Goal: Information Seeking & Learning: Learn about a topic

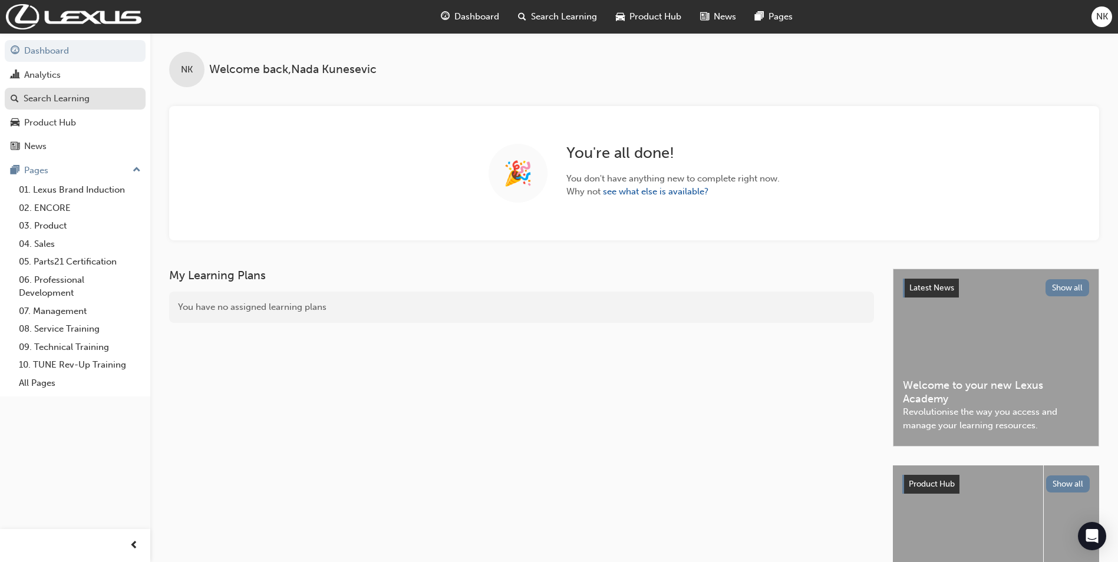
click at [79, 91] on div "Search Learning" at bounding box center [75, 98] width 129 height 15
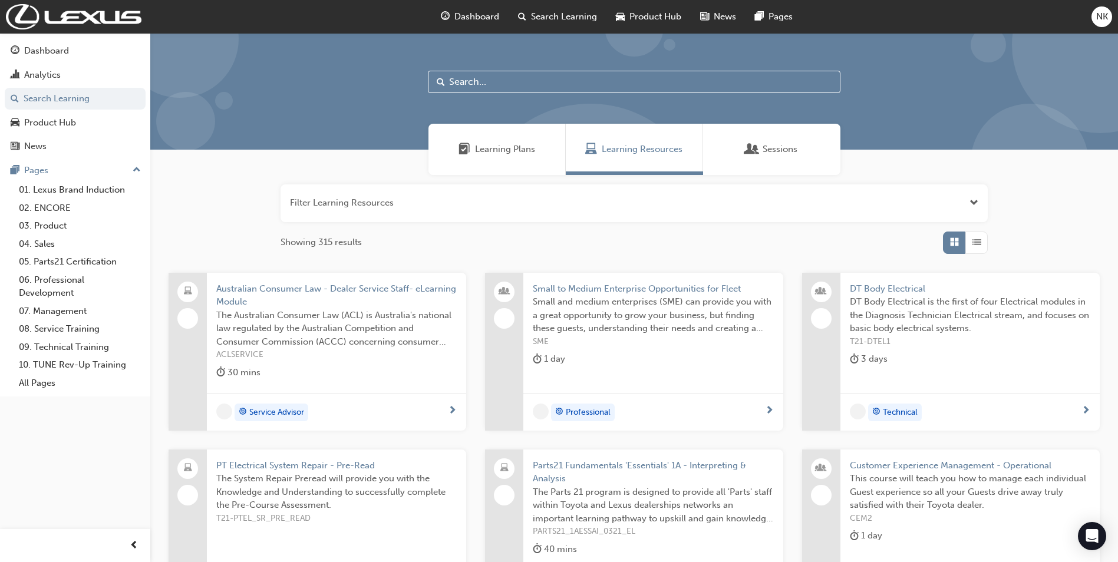
click at [552, 87] on input "text" at bounding box center [634, 82] width 413 height 22
type input "fdlp"
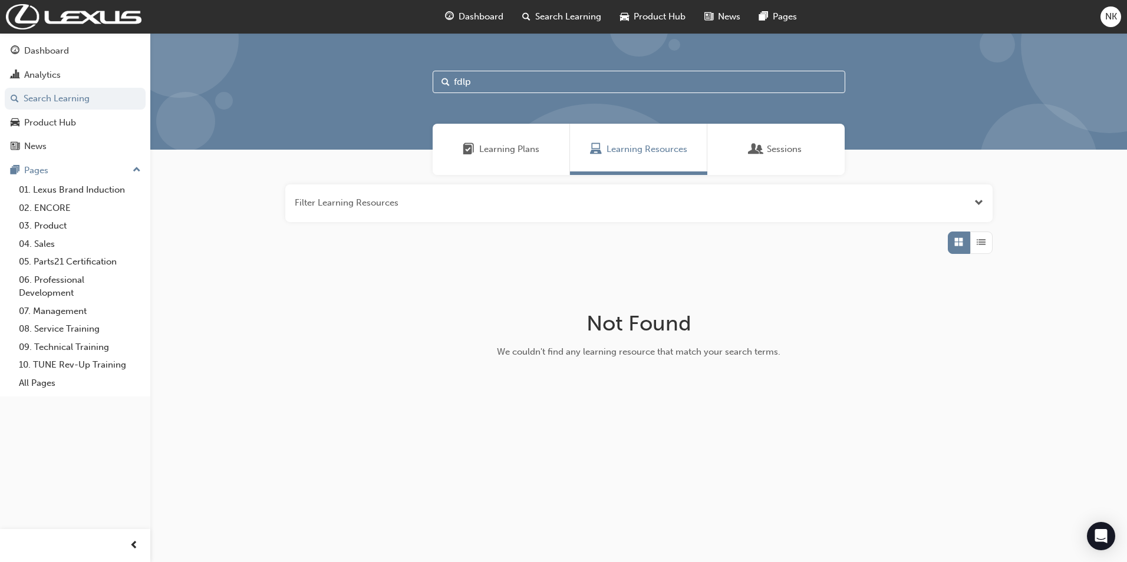
click at [977, 196] on span "Open the filter" at bounding box center [978, 203] width 9 height 14
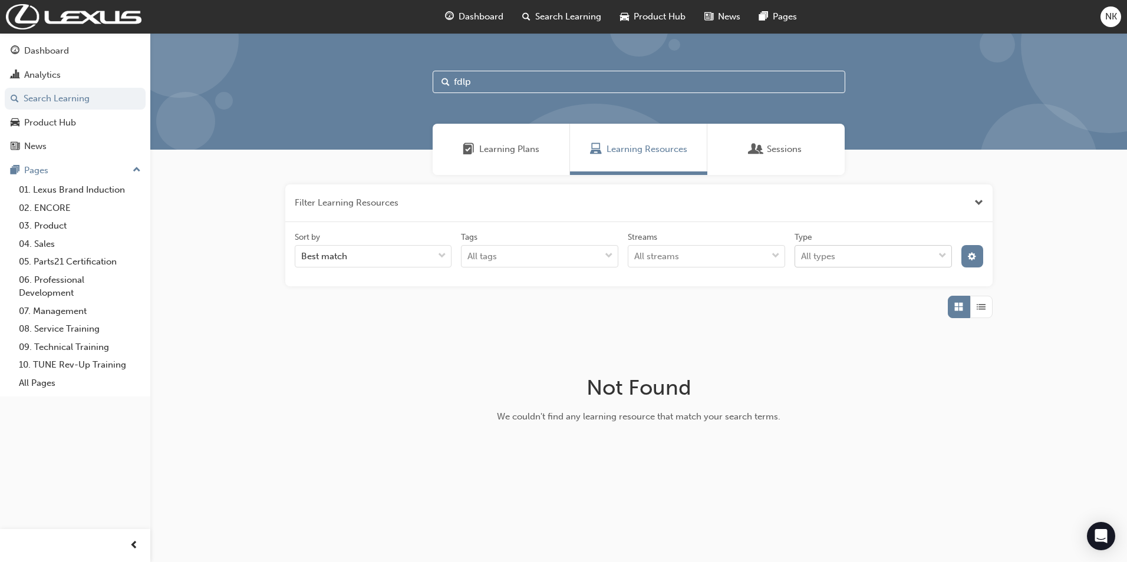
click at [913, 253] on div "All types" at bounding box center [864, 256] width 139 height 21
click at [802, 253] on input "Type All types" at bounding box center [801, 256] width 1 height 10
click at [891, 256] on div "All types" at bounding box center [864, 256] width 139 height 21
click at [802, 256] on input "Type option eLearning focused, 1 of 2. 2 results available. Use Up and Down to …" at bounding box center [801, 256] width 1 height 10
click at [973, 254] on span "cog-icon" at bounding box center [972, 258] width 8 height 10
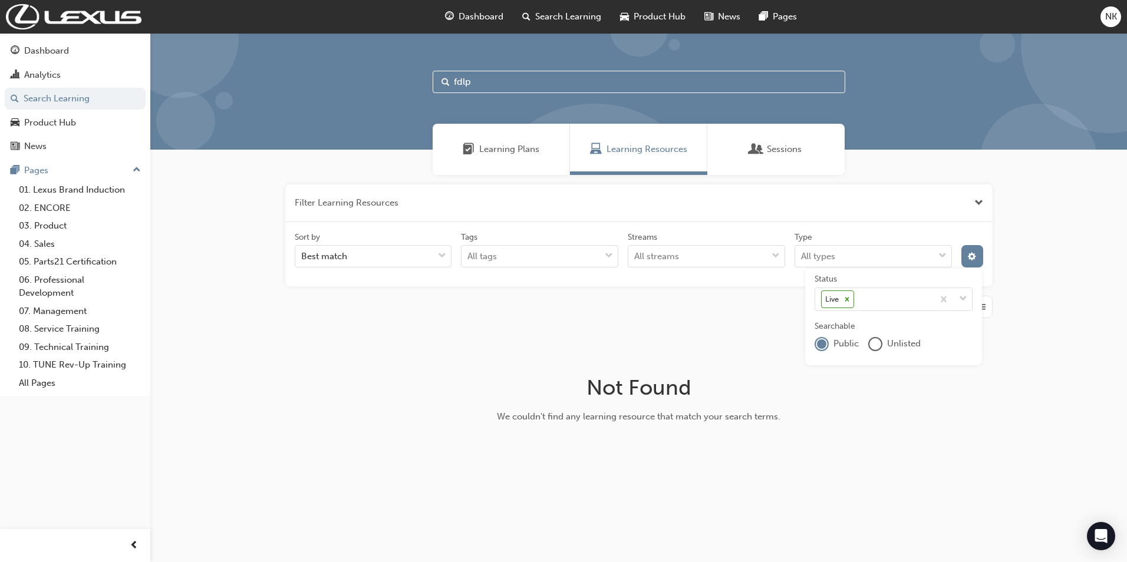
click at [911, 342] on span "Unlisted" at bounding box center [904, 344] width 34 height 14
click at [868, 342] on div "unlistedOption" at bounding box center [875, 344] width 14 height 14
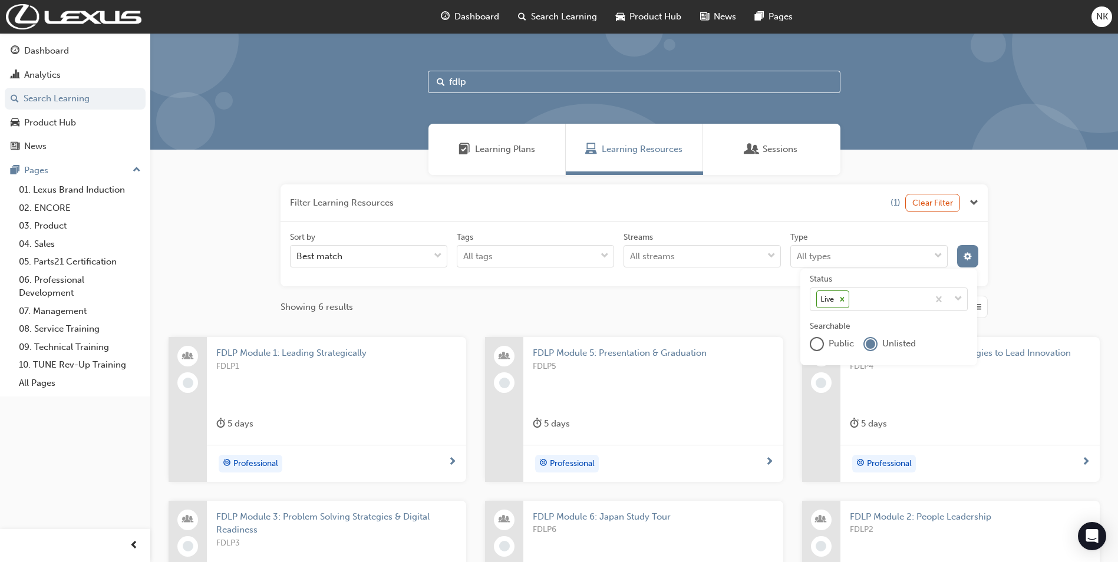
click at [1017, 282] on div "Filter Learning Resources (1) Clear Filter Sort by Best match Tags All tags Str…" at bounding box center [634, 440] width 968 height 531
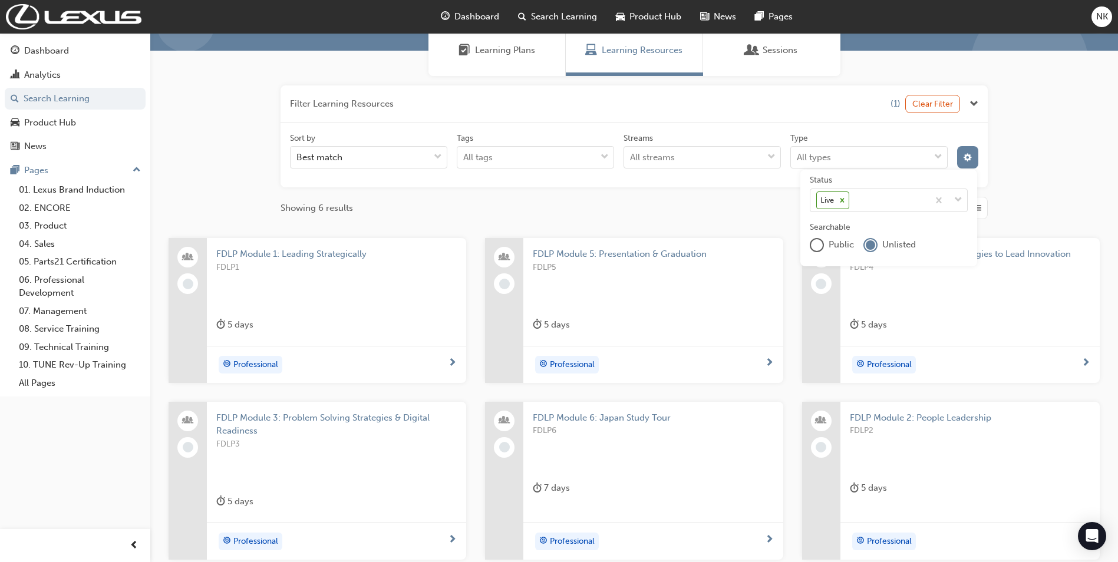
scroll to position [103, 0]
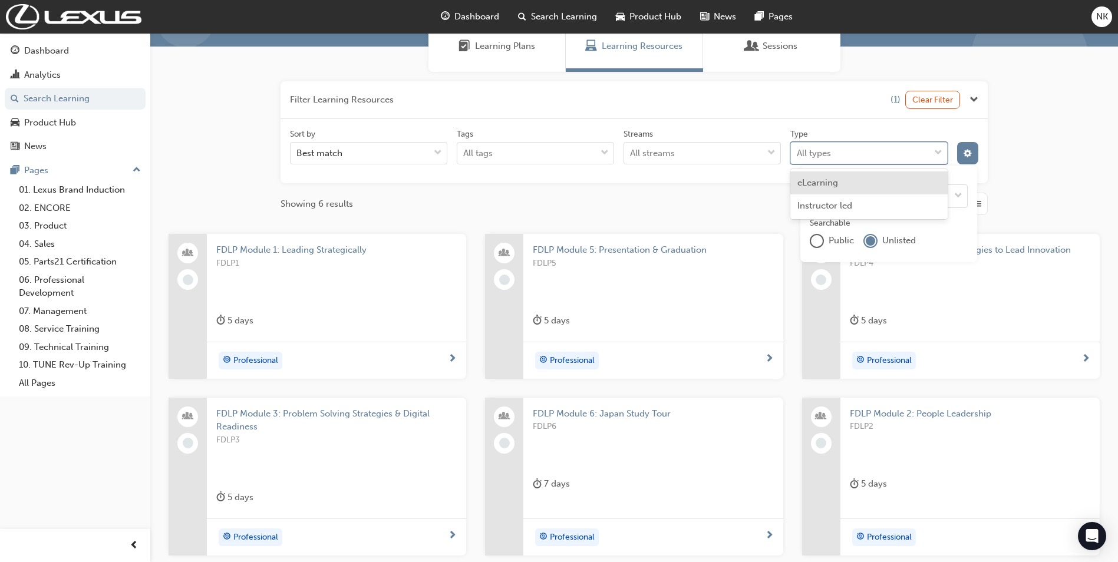
click at [940, 154] on span "down-icon" at bounding box center [938, 153] width 8 height 15
click at [798, 154] on input "Type option eLearning focused, 1 of 2. 2 results available. Use Up and Down to …" at bounding box center [797, 153] width 1 height 10
click at [936, 150] on span "down-icon" at bounding box center [938, 153] width 8 height 15
click at [798, 150] on input "Type option eLearning focused, 1 of 2. 2 results available. Use Up and Down to …" at bounding box center [797, 153] width 1 height 10
click at [1037, 173] on div "Filter Learning Resources (1) Clear Filter Sort by Best match Tags All tags Str…" at bounding box center [634, 337] width 968 height 531
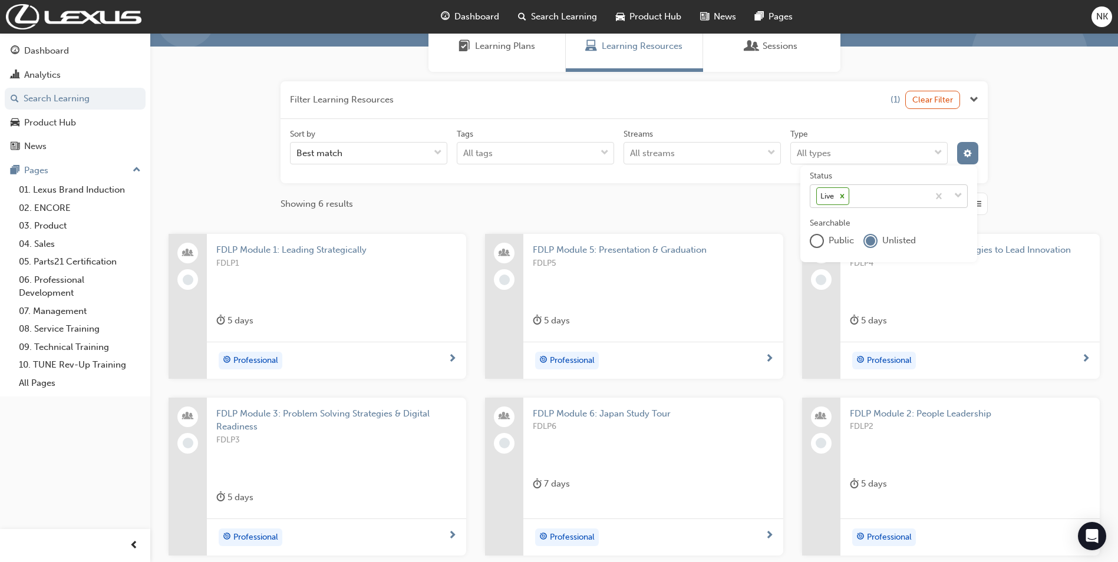
click at [958, 196] on span "down-icon" at bounding box center [958, 196] width 8 height 15
click at [853, 196] on input "Status Live" at bounding box center [852, 196] width 1 height 10
click at [958, 196] on span "down-icon" at bounding box center [958, 196] width 8 height 15
click at [853, 196] on input "Status option Draft focused, 1 of 4. 3 results available. Use Up and Down to ch…" at bounding box center [852, 196] width 1 height 10
click at [1033, 184] on div "Filter Learning Resources (1) Clear Filter Sort by Best match Tags All tags Str…" at bounding box center [634, 337] width 968 height 531
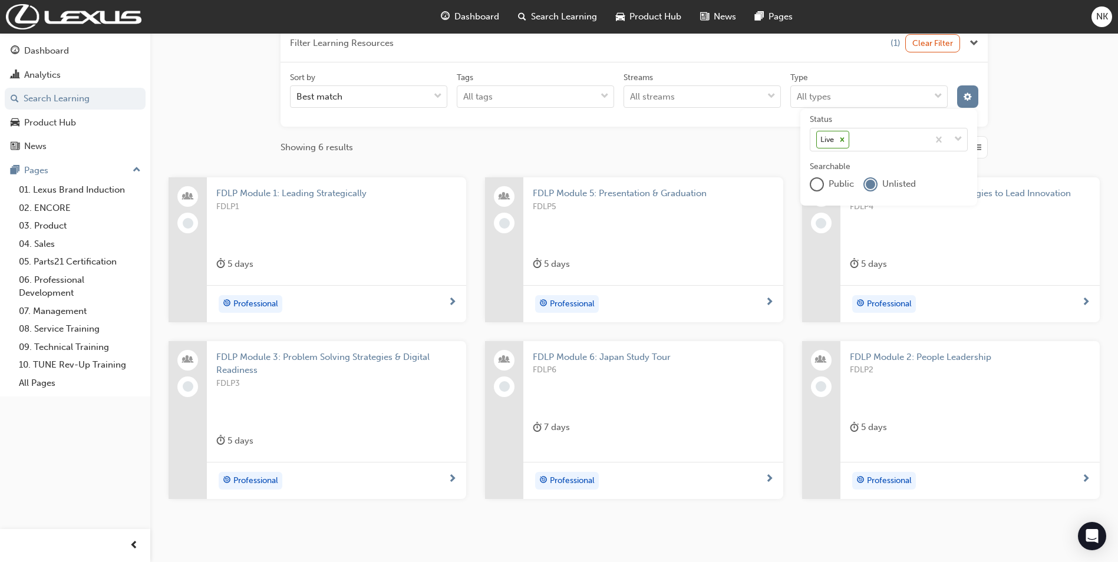
scroll to position [162, 0]
click at [1033, 197] on span "FDLP Module 4: Develop Strategies to Lead Innovation" at bounding box center [970, 192] width 241 height 14
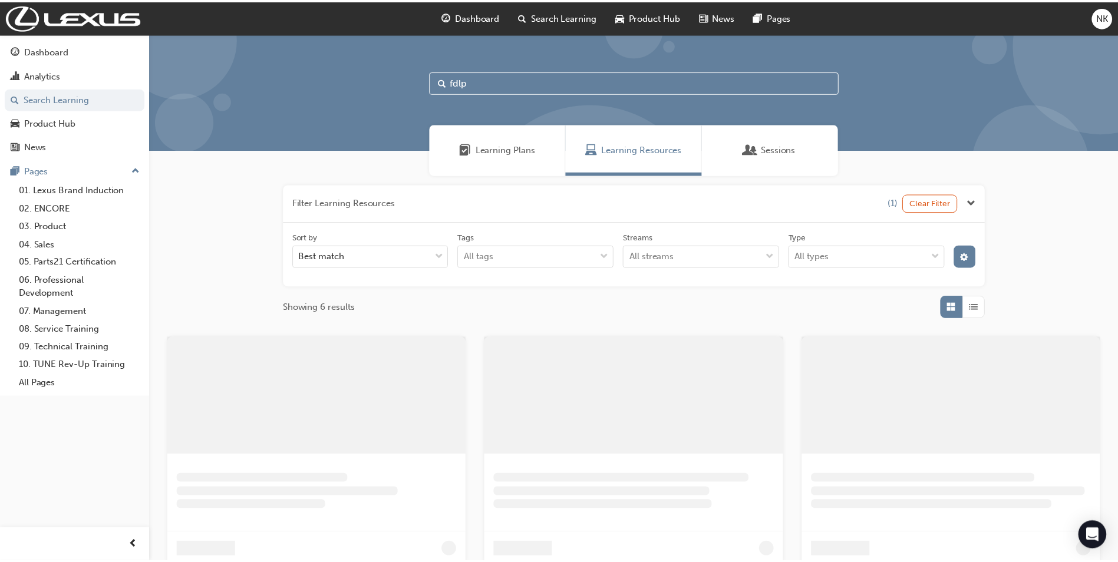
scroll to position [162, 0]
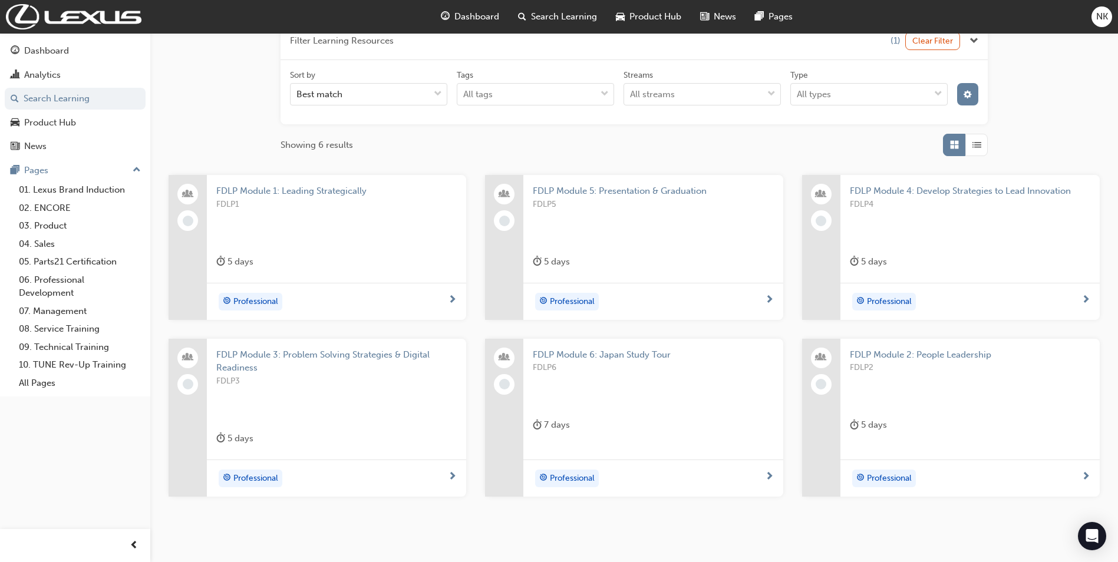
click at [369, 369] on span "FDLP Module 3: Problem Solving Strategies & Digital Readiness" at bounding box center [336, 361] width 241 height 27
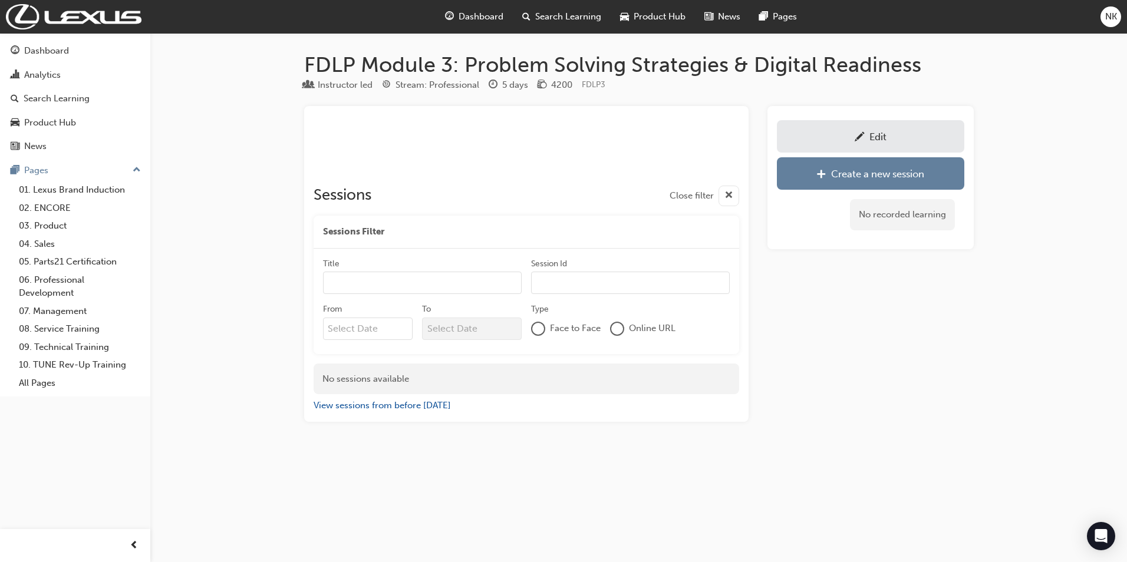
click at [884, 129] on link "Edit" at bounding box center [870, 136] width 187 height 32
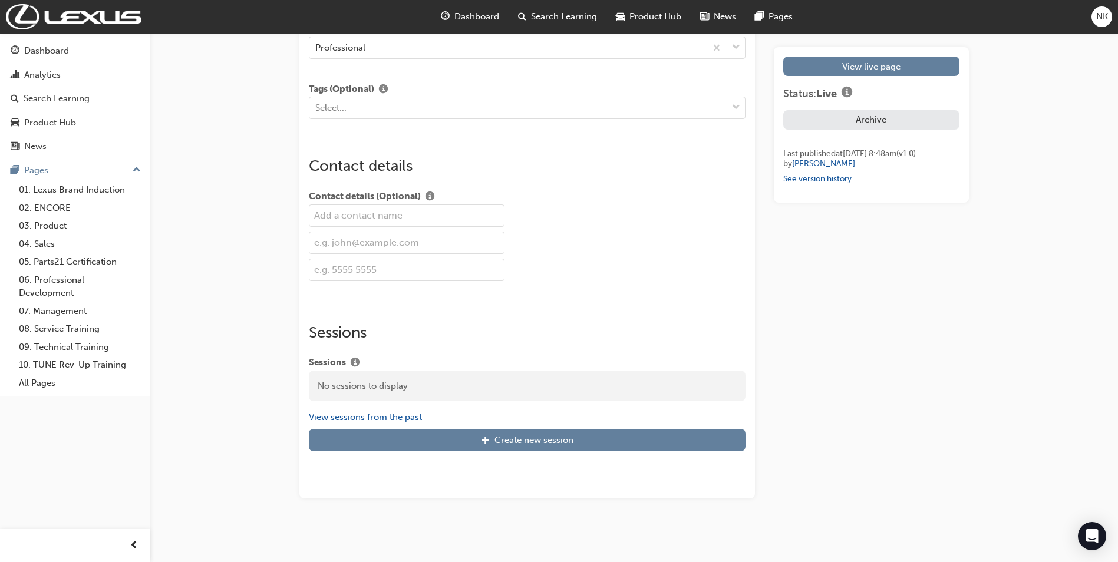
scroll to position [1391, 0]
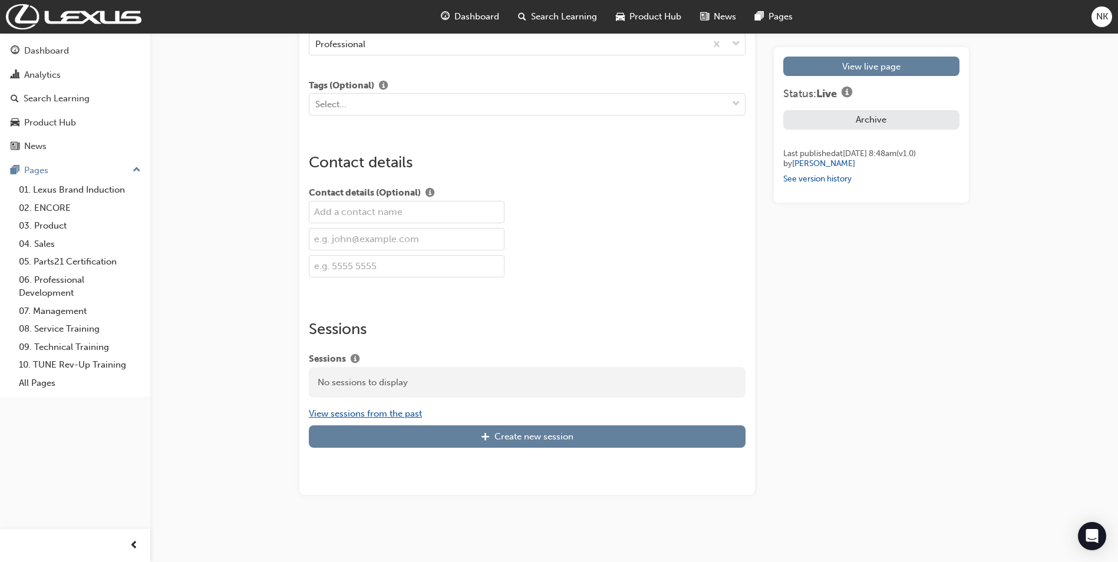
click at [411, 411] on button "View sessions from the past" at bounding box center [365, 414] width 113 height 14
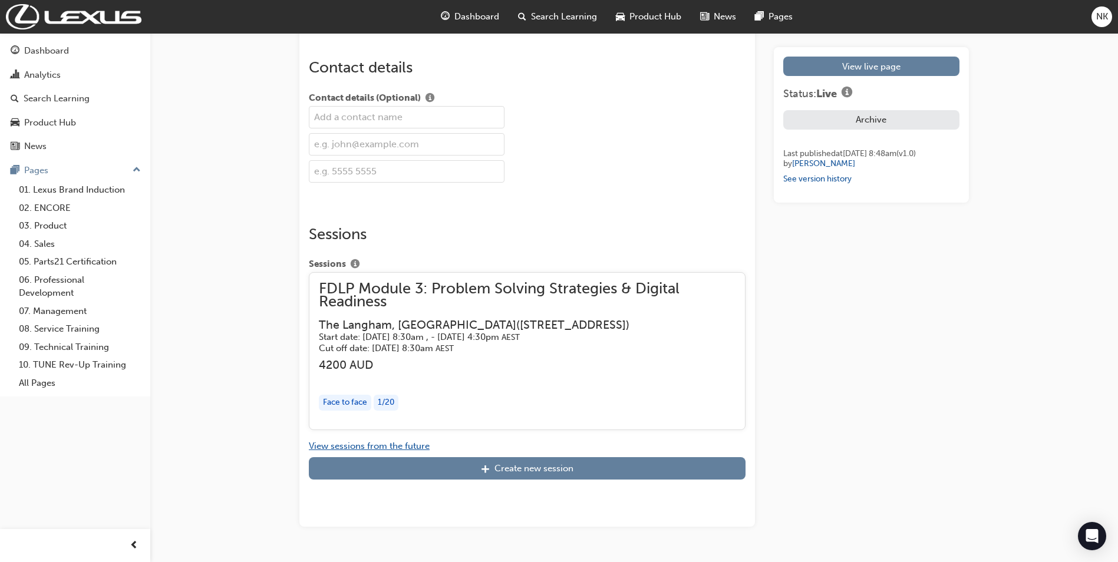
scroll to position [1517, 0]
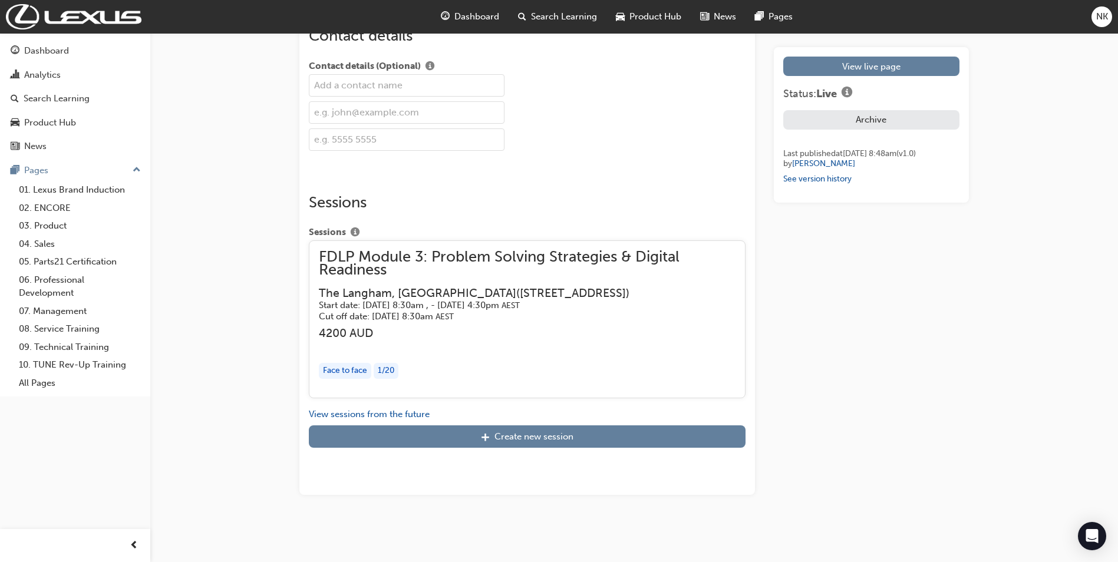
click at [461, 258] on span "FDLP Module 3: Problem Solving Strategies & Digital Readiness" at bounding box center [527, 264] width 417 height 27
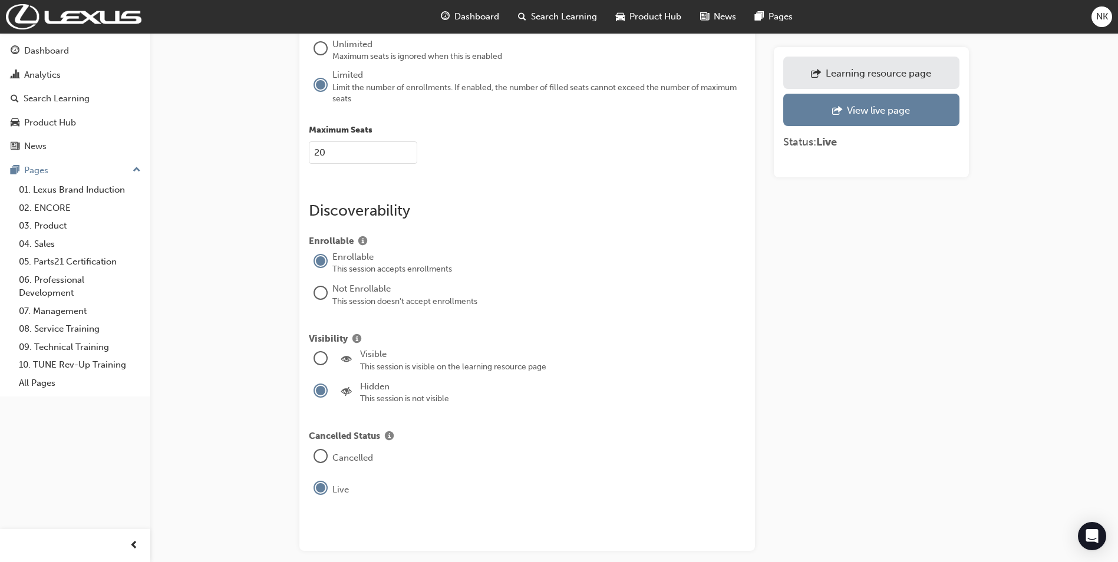
scroll to position [1565, 0]
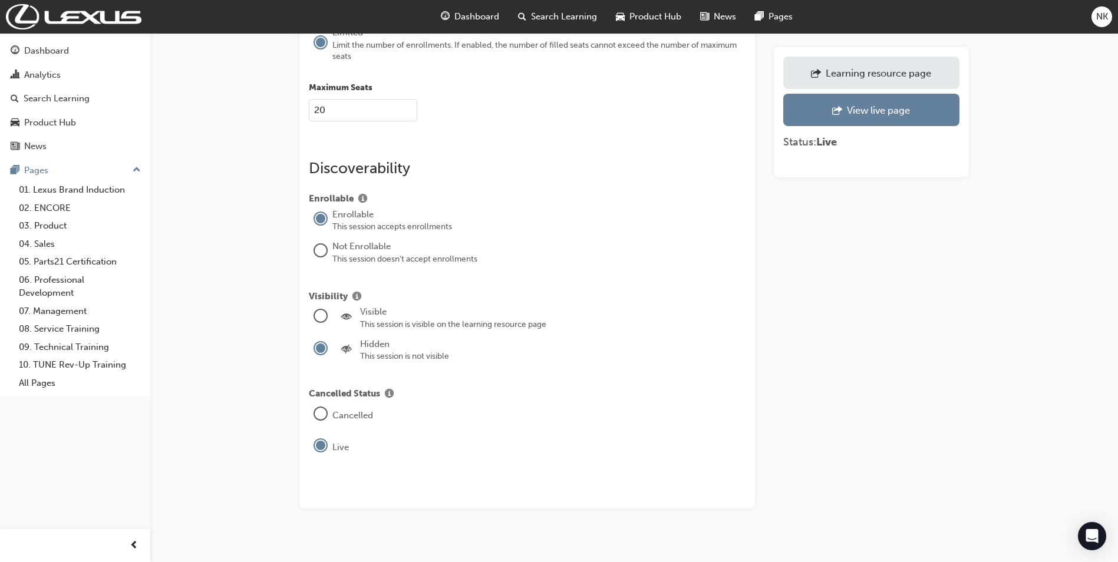
click at [390, 305] on div "Visible" at bounding box center [553, 312] width 386 height 14
click at [324, 310] on div at bounding box center [321, 316] width 12 height 12
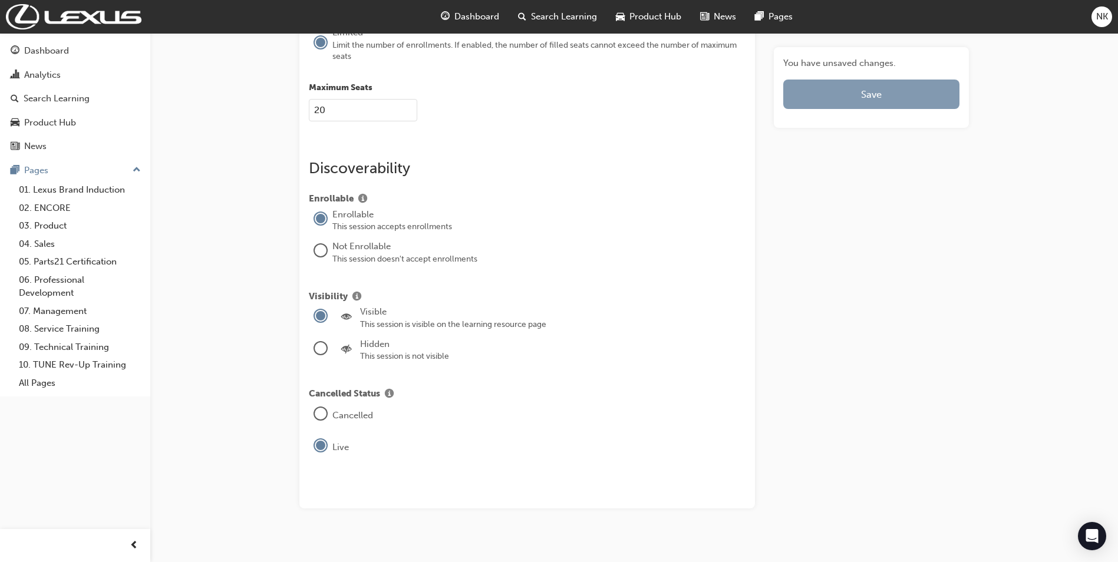
click at [832, 102] on button "Save" at bounding box center [871, 94] width 176 height 29
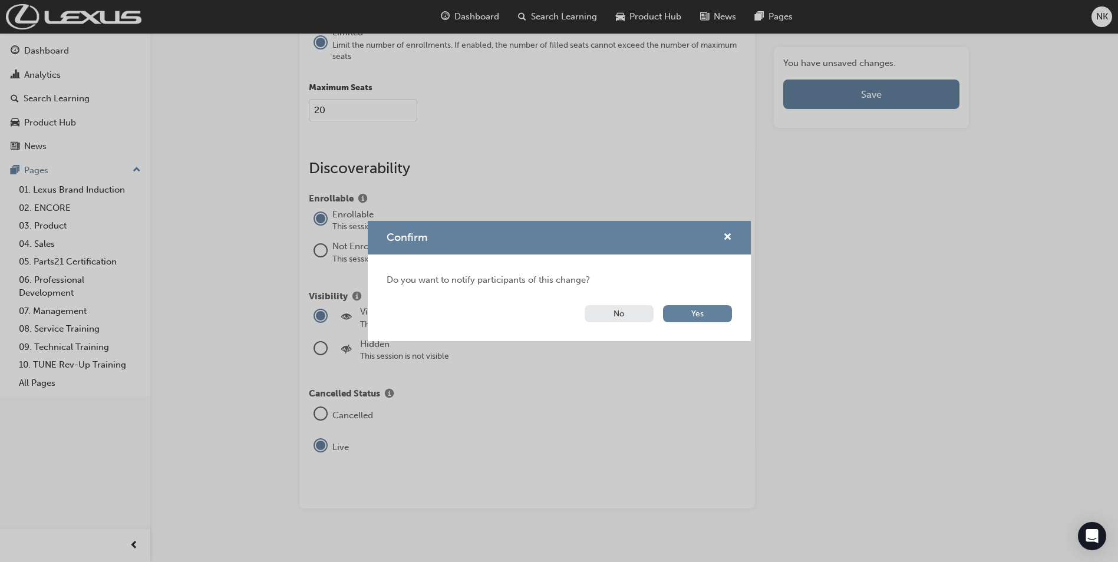
click at [615, 312] on button "No" at bounding box center [619, 313] width 69 height 17
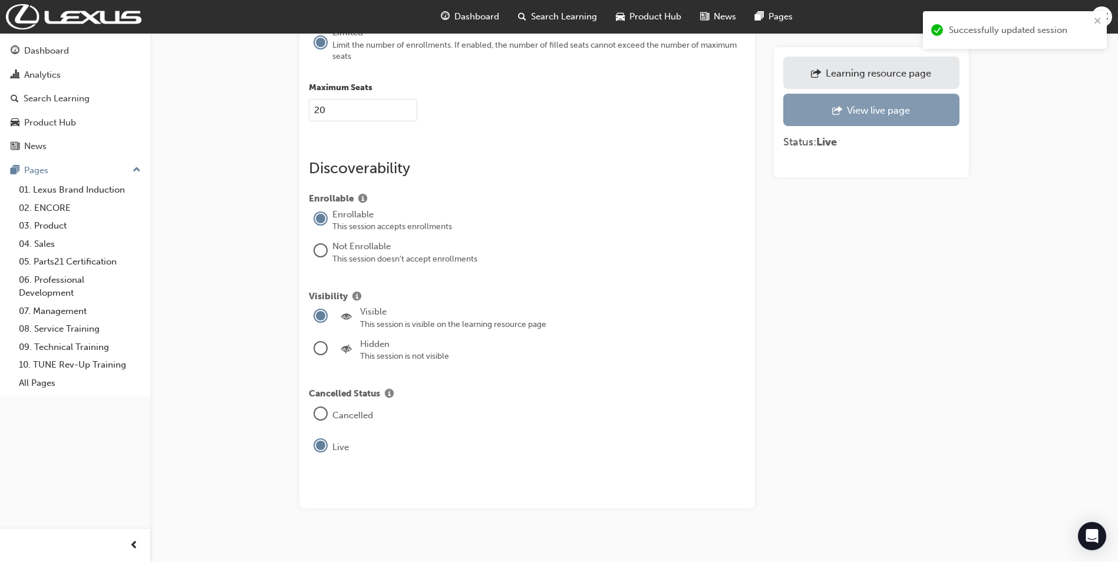
click at [834, 113] on span "outbound-icon" at bounding box center [837, 112] width 10 height 12
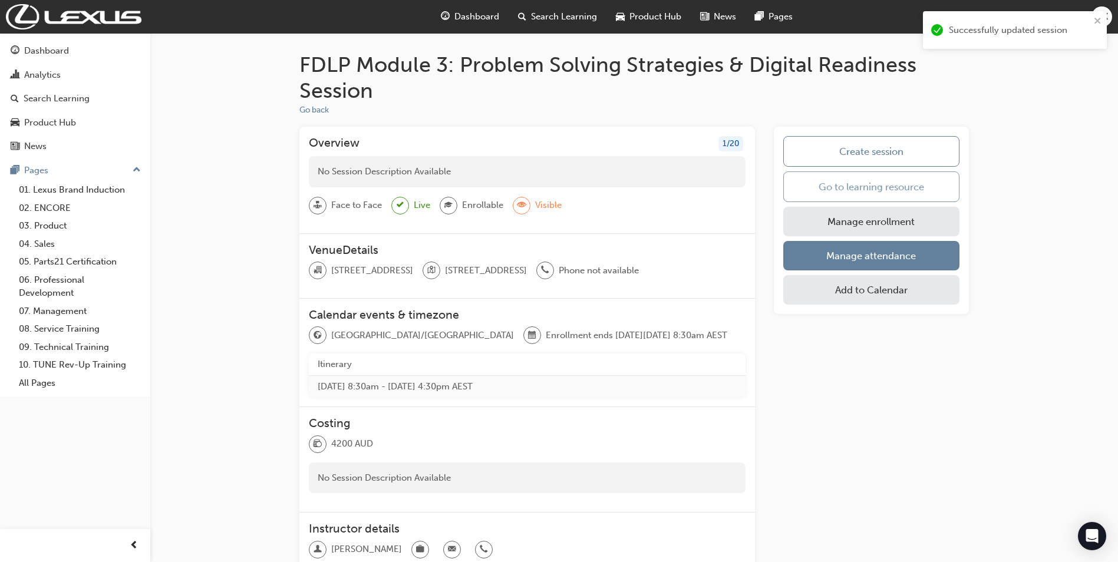
click at [841, 196] on link "Go to learning resource" at bounding box center [871, 187] width 176 height 31
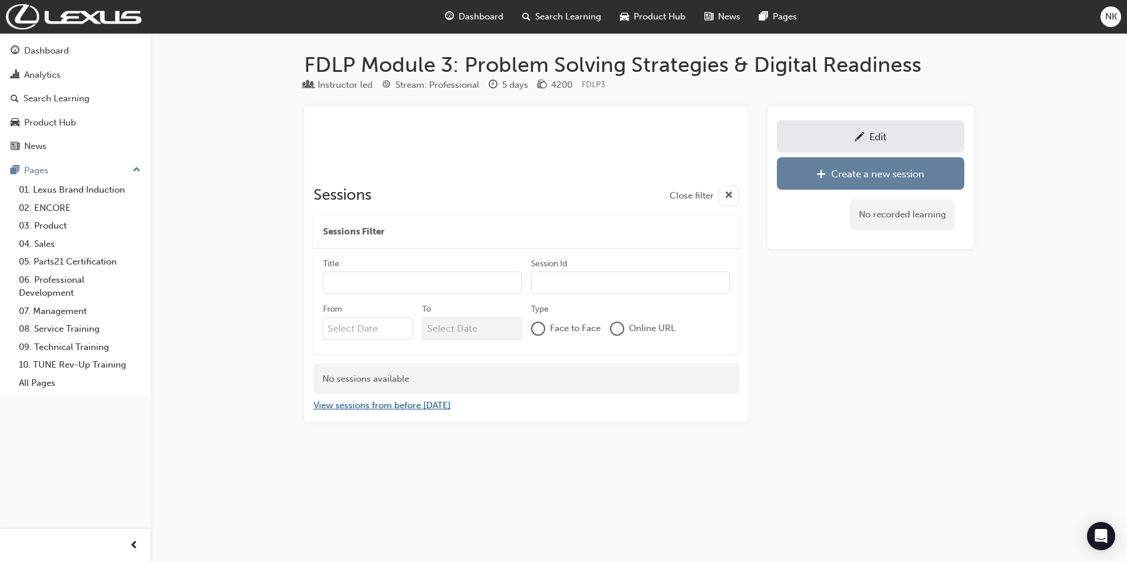
click at [398, 402] on button "View sessions from before [DATE]" at bounding box center [382, 406] width 137 height 14
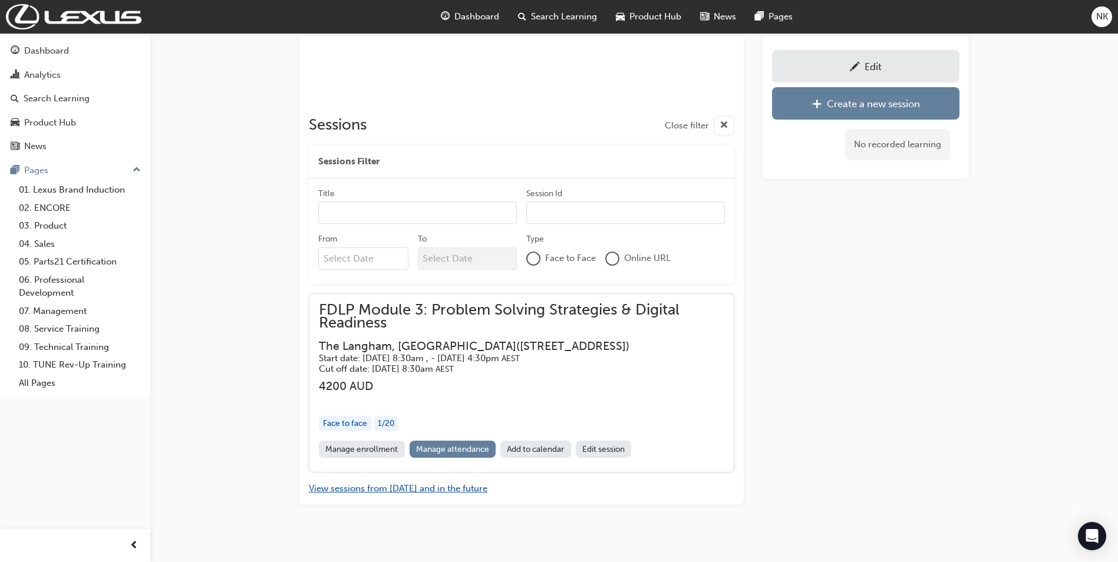
scroll to position [80, 0]
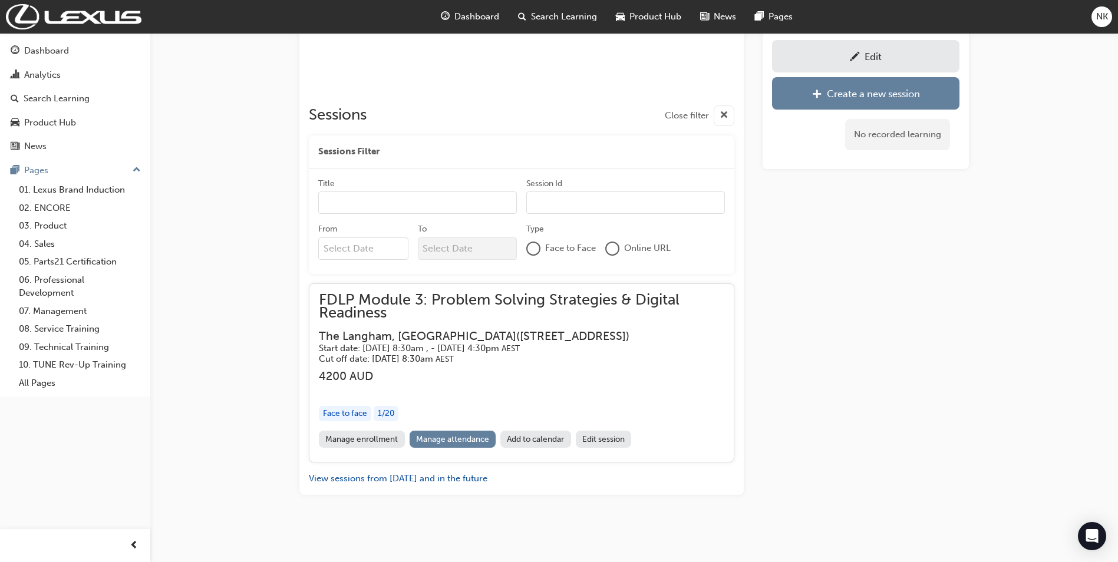
click at [363, 439] on link "Manage enrollment" at bounding box center [362, 439] width 86 height 17
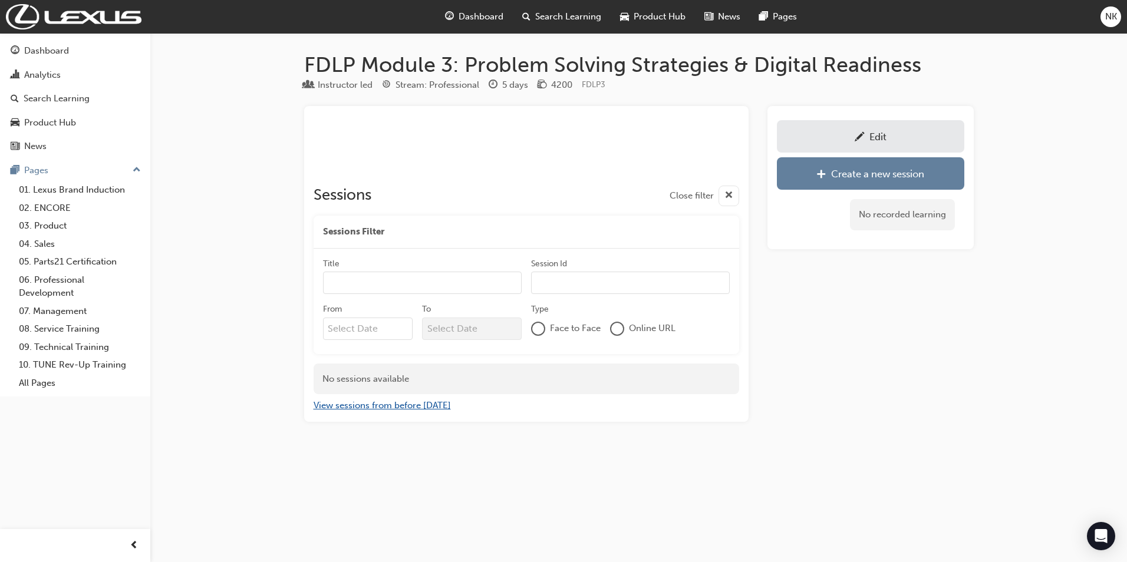
click at [435, 409] on button "View sessions from before [DATE]" at bounding box center [382, 406] width 137 height 14
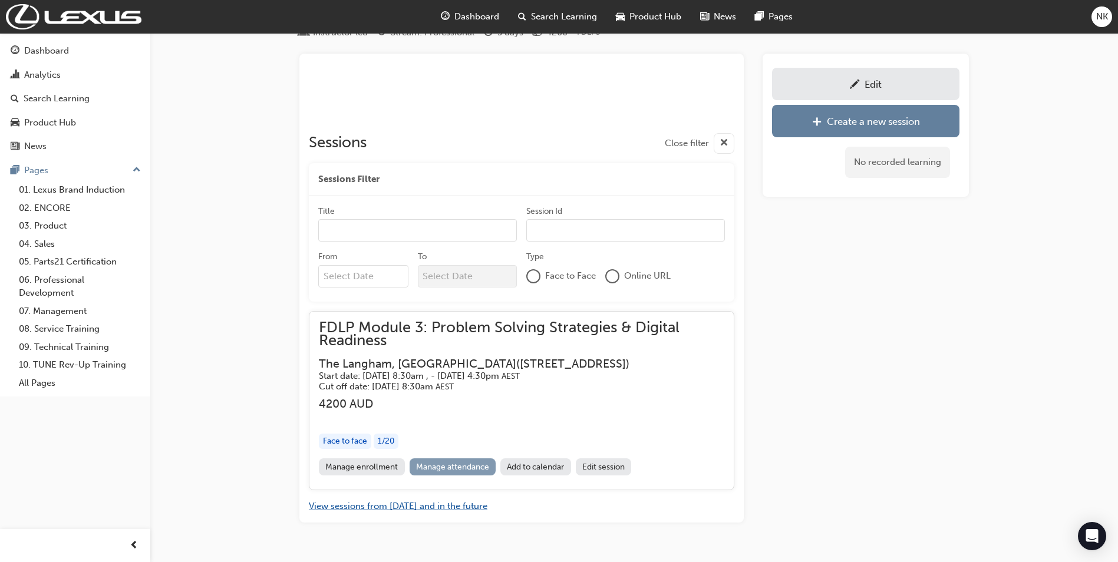
scroll to position [59, 0]
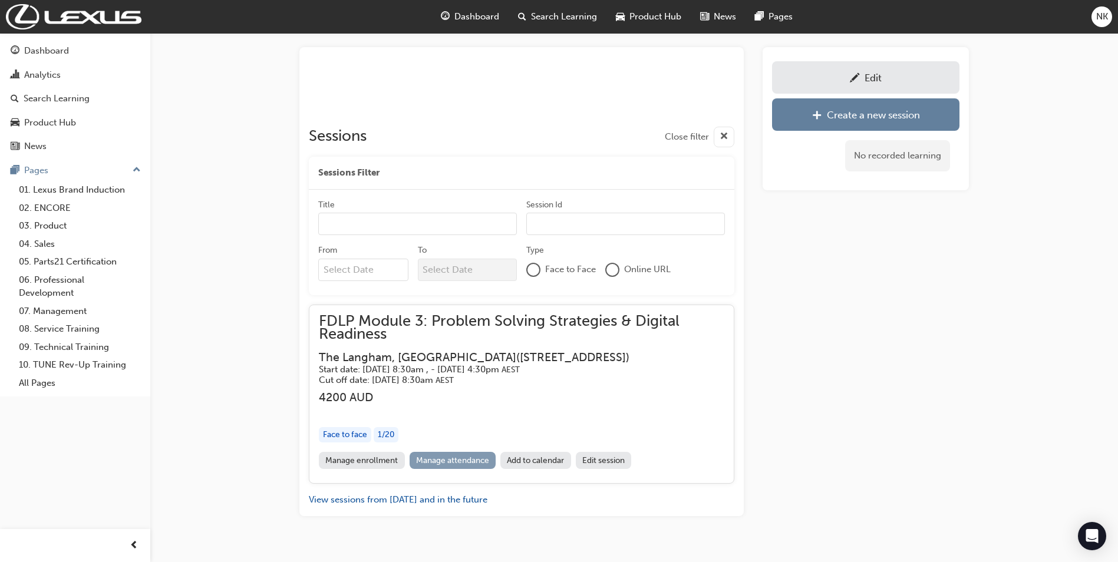
click at [461, 463] on link "Manage attendance" at bounding box center [453, 460] width 87 height 17
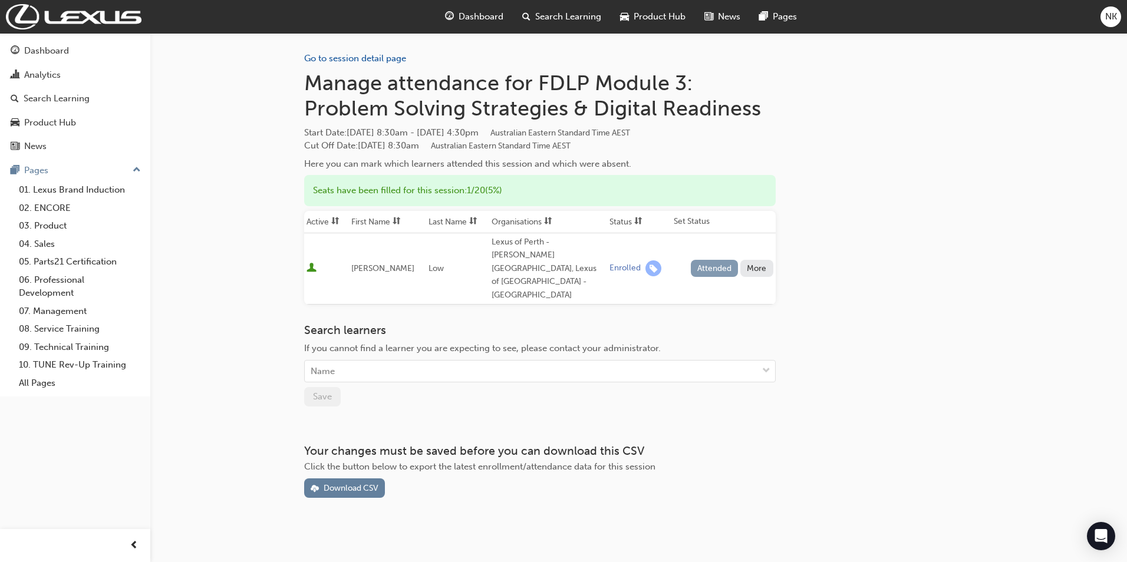
click at [710, 260] on button "Attended" at bounding box center [715, 268] width 48 height 17
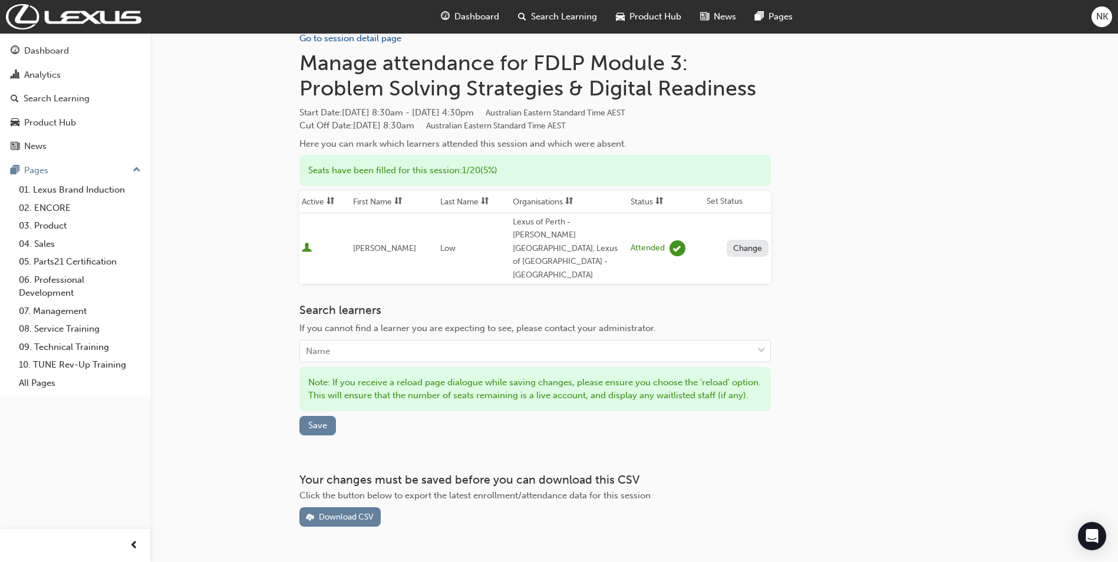
scroll to position [38, 0]
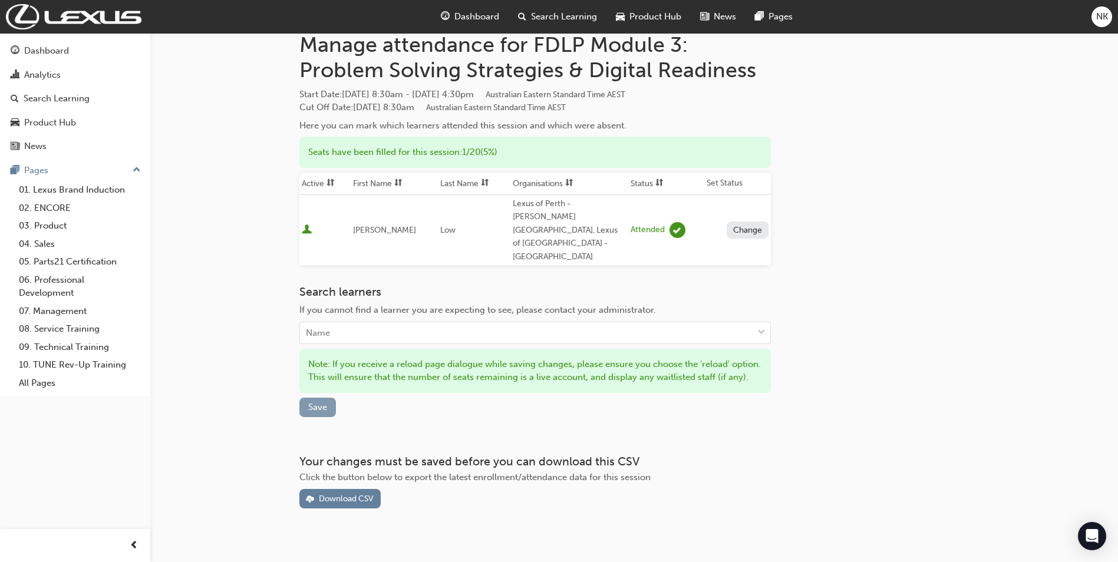
click at [328, 398] on button "Save" at bounding box center [317, 407] width 37 height 19
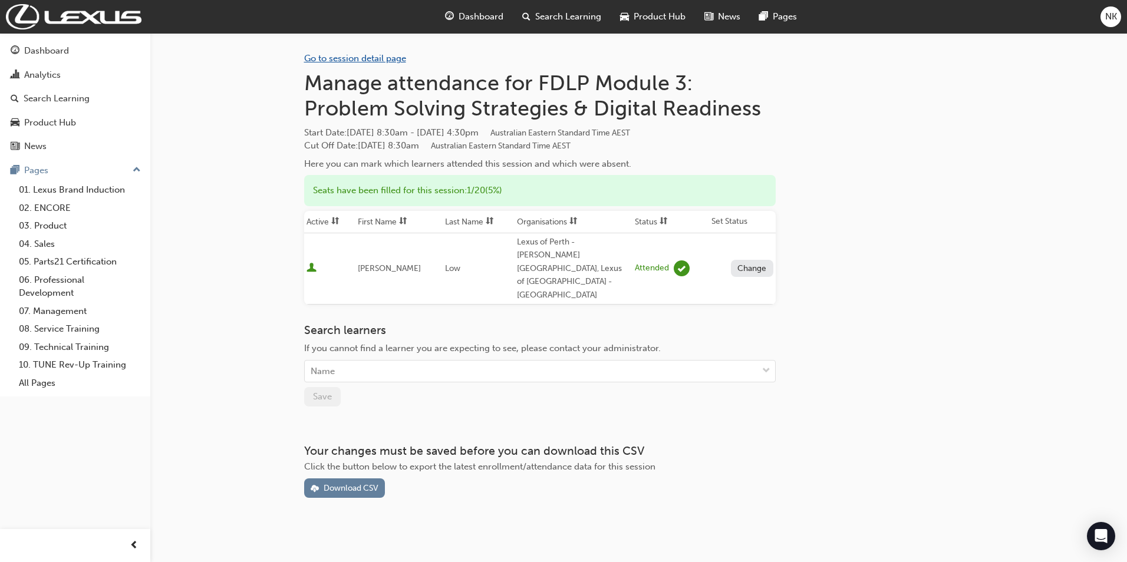
click at [351, 60] on link "Go to session detail page" at bounding box center [355, 58] width 102 height 11
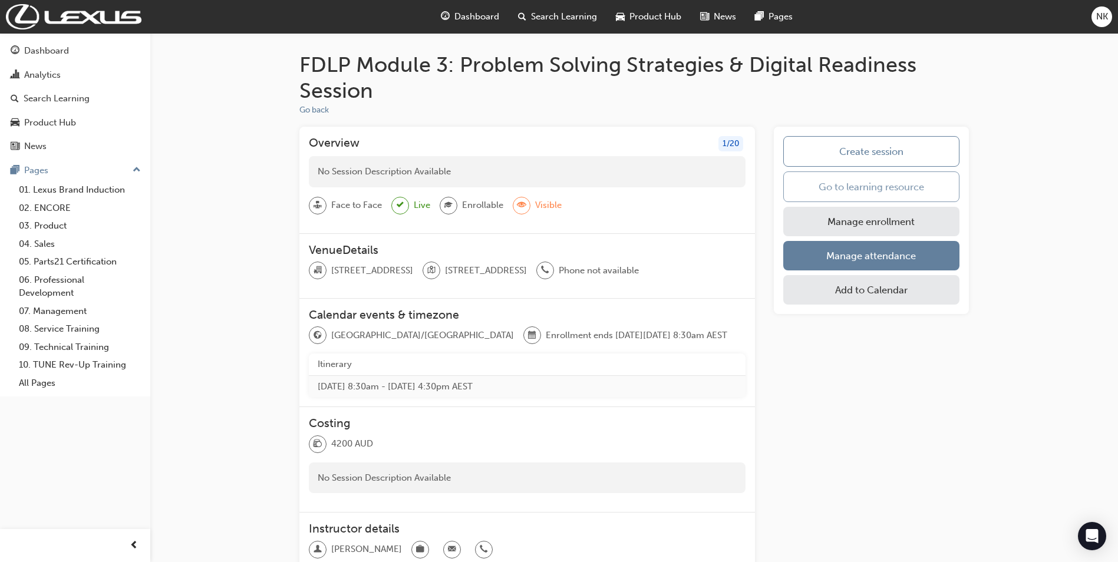
click at [904, 193] on link "Go to learning resource" at bounding box center [871, 187] width 176 height 31
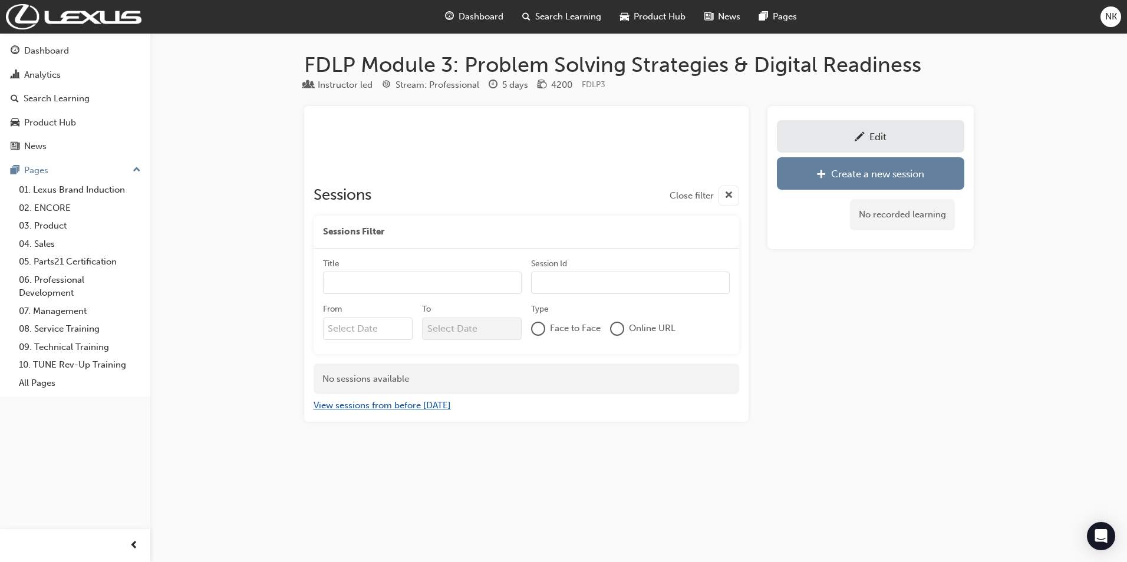
click at [442, 407] on button "View sessions from before [DATE]" at bounding box center [382, 406] width 137 height 14
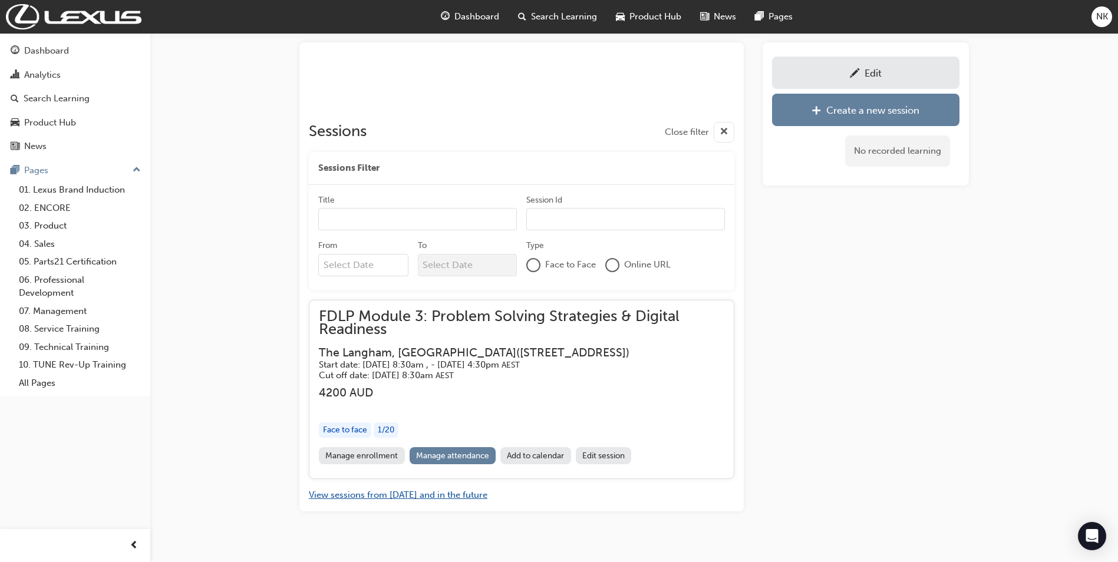
scroll to position [74, 0]
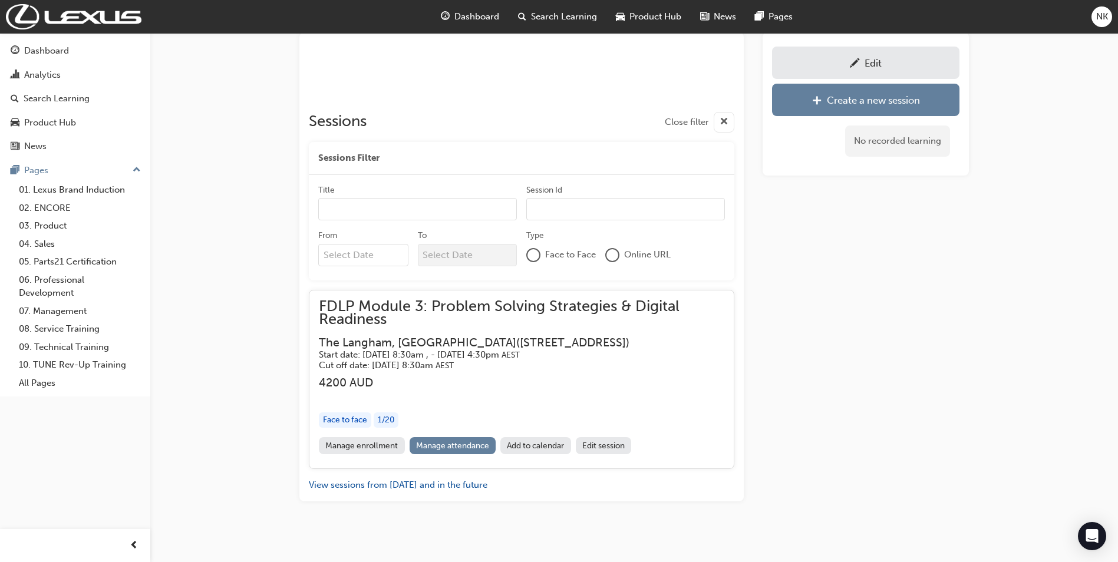
click at [623, 444] on link "Edit session" at bounding box center [604, 445] width 56 height 17
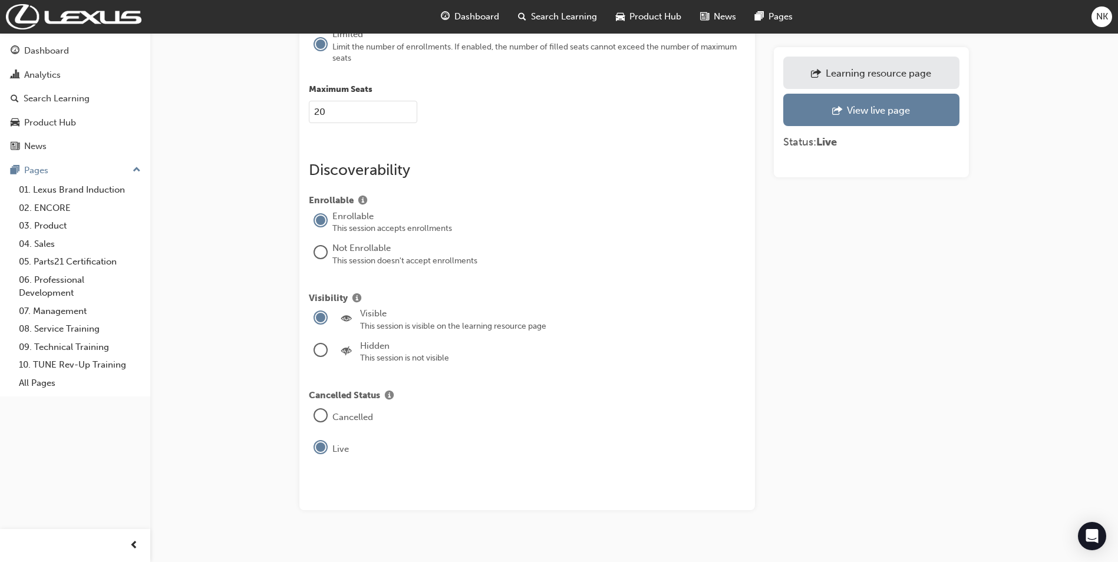
scroll to position [1565, 0]
click at [372, 338] on div "Hidden" at bounding box center [553, 345] width 386 height 14
click at [316, 342] on div at bounding box center [321, 348] width 12 height 12
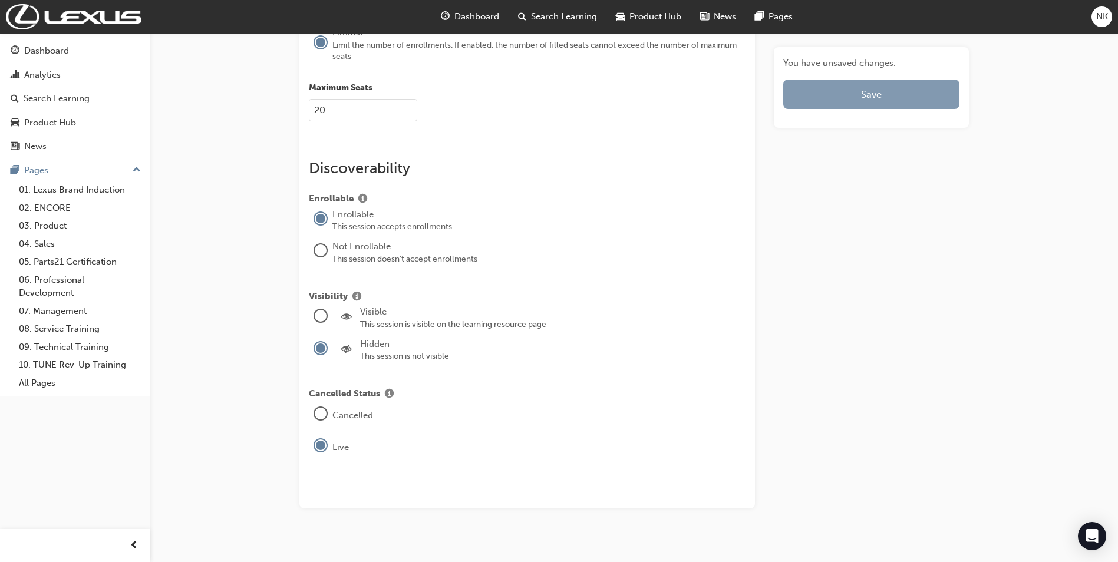
click at [846, 93] on button "Save" at bounding box center [871, 94] width 176 height 29
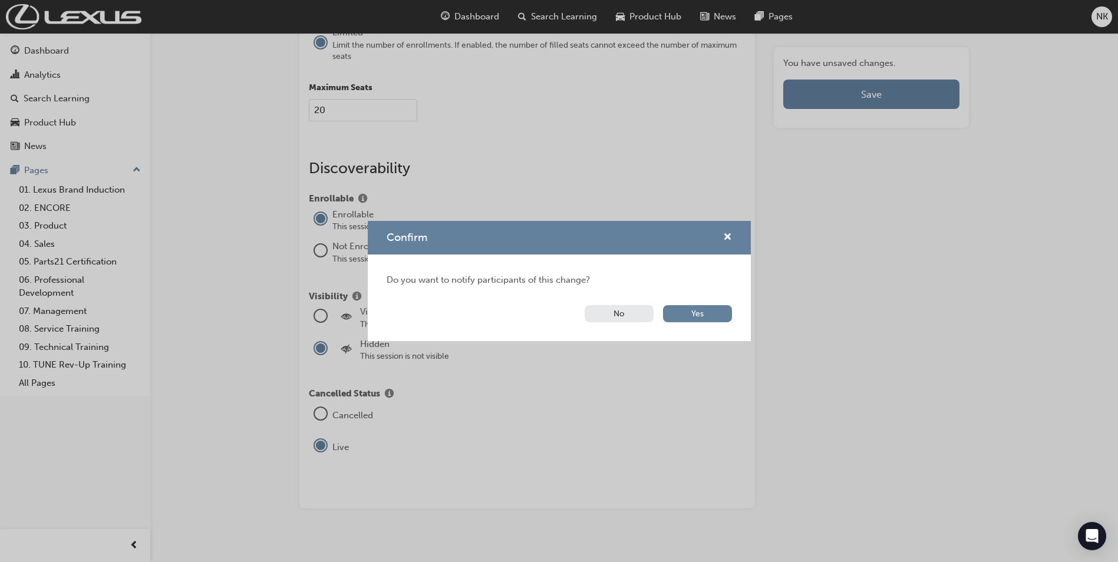
click at [618, 311] on button "No" at bounding box center [619, 313] width 69 height 17
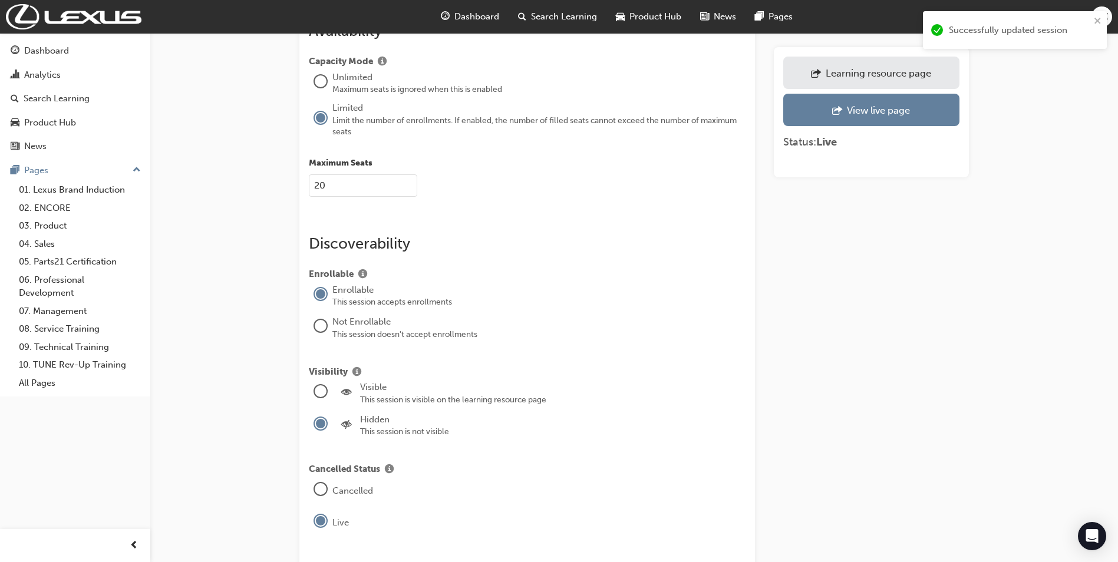
scroll to position [1315, 0]
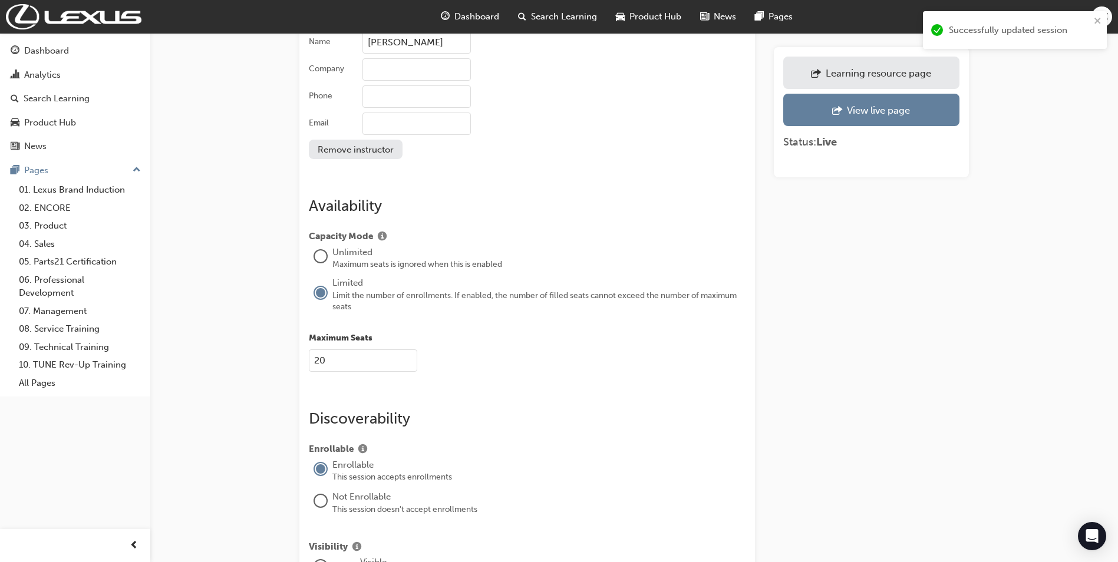
click at [923, 68] on div "Learning resource page" at bounding box center [879, 73] width 106 height 12
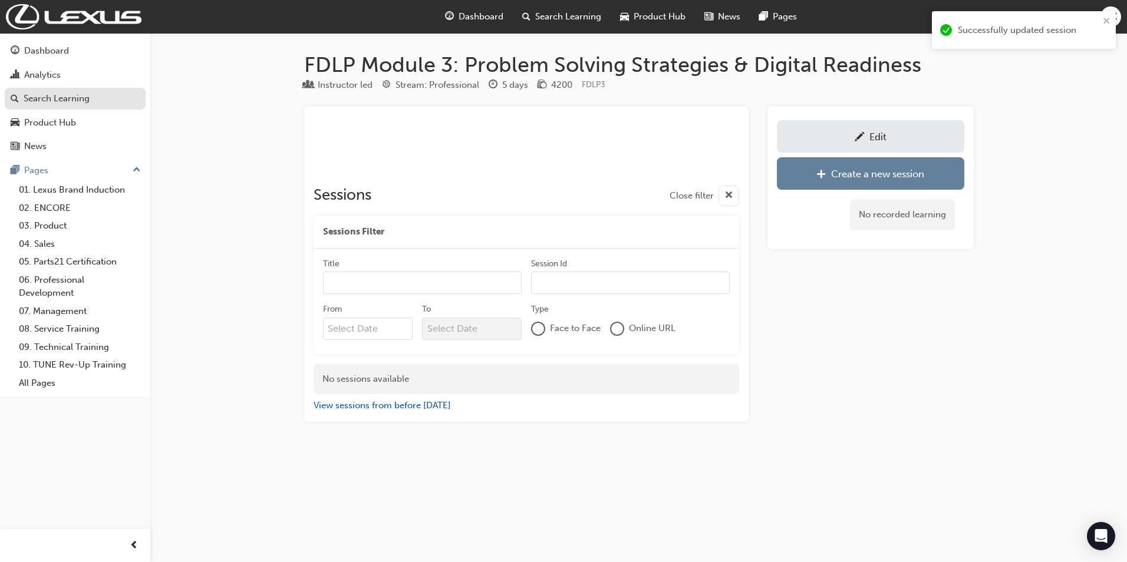
click at [95, 103] on div "Search Learning" at bounding box center [75, 98] width 129 height 15
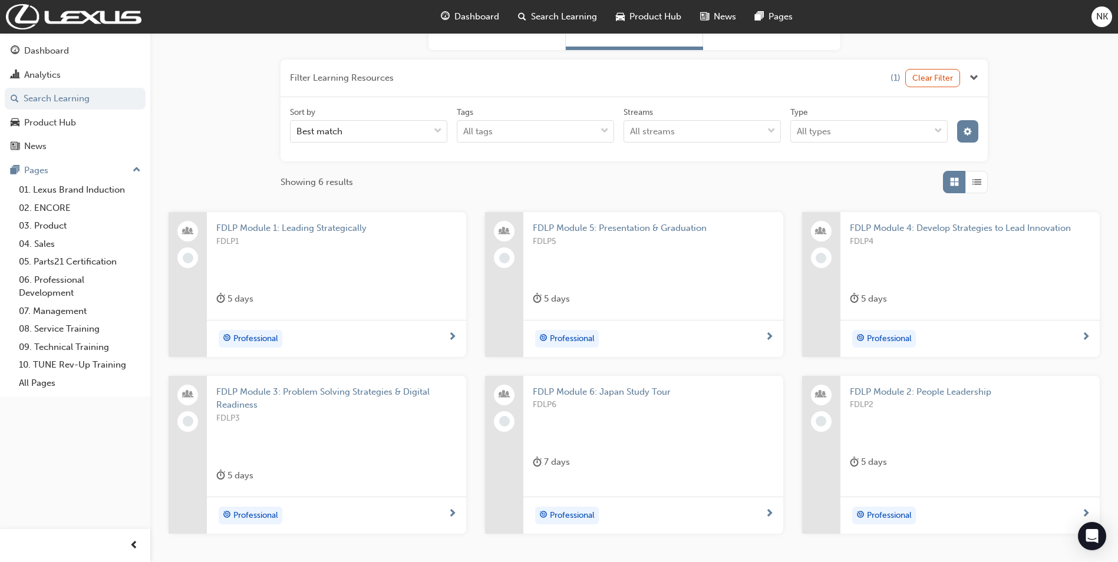
scroll to position [177, 0]
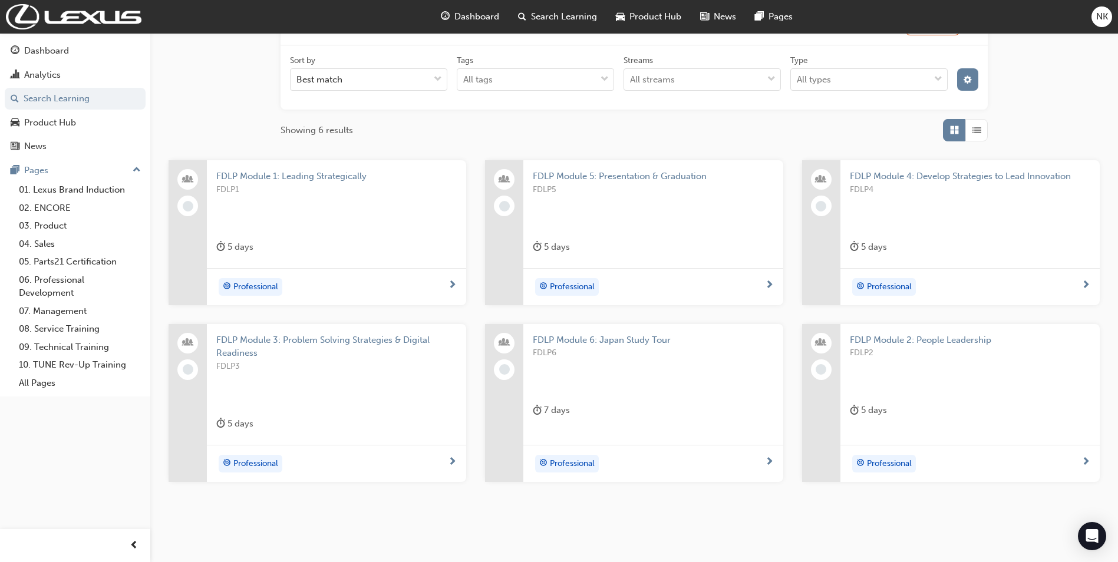
click at [371, 337] on span "FDLP Module 3: Problem Solving Strategies & Digital Readiness" at bounding box center [336, 347] width 241 height 27
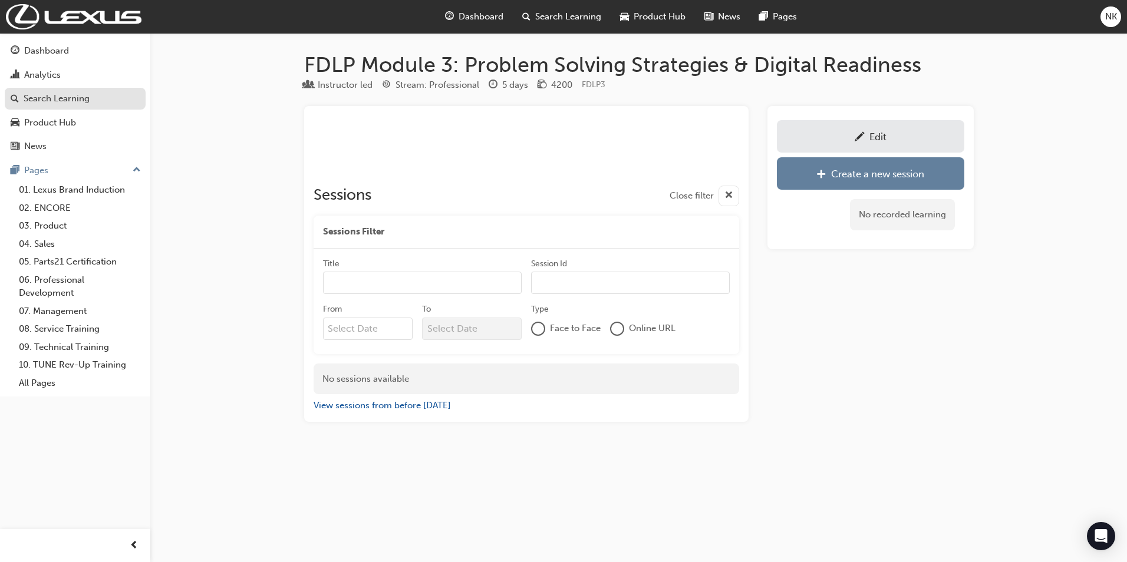
click at [118, 99] on div "Search Learning" at bounding box center [75, 98] width 129 height 15
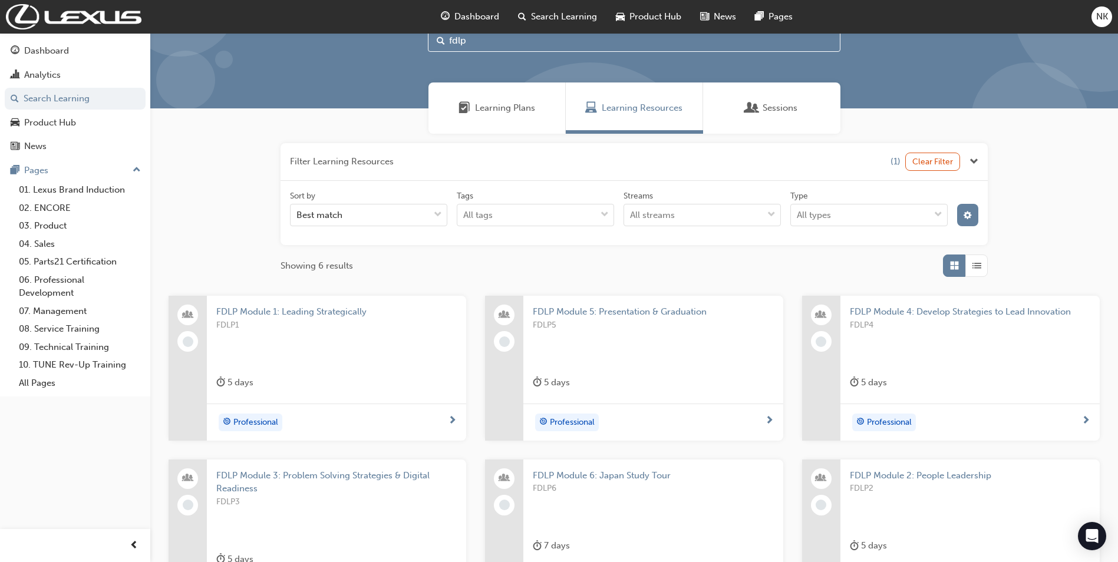
scroll to position [44, 0]
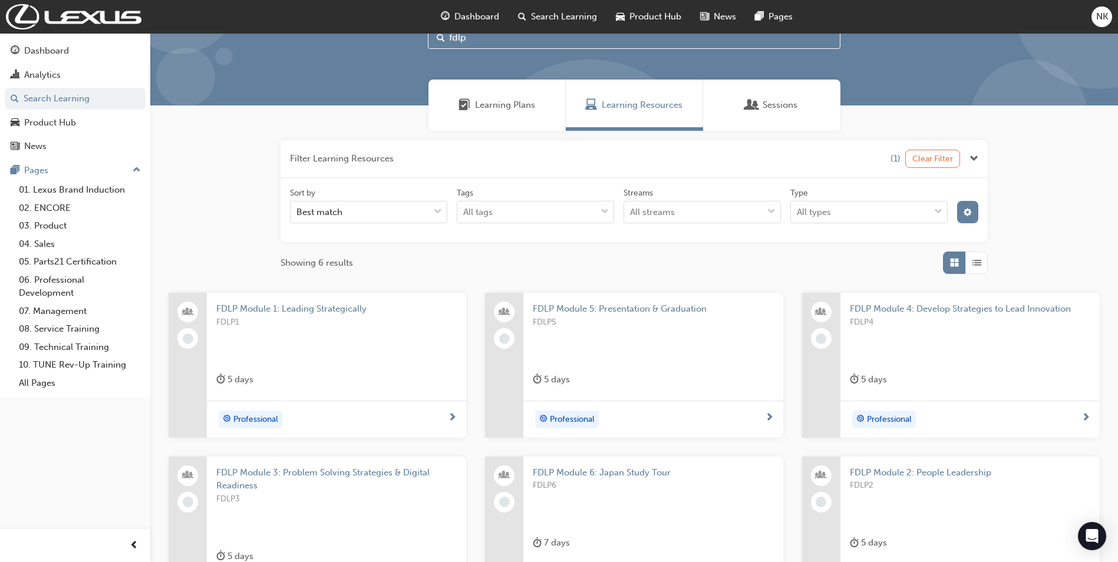
click at [936, 150] on button "Clear Filter" at bounding box center [932, 159] width 55 height 18
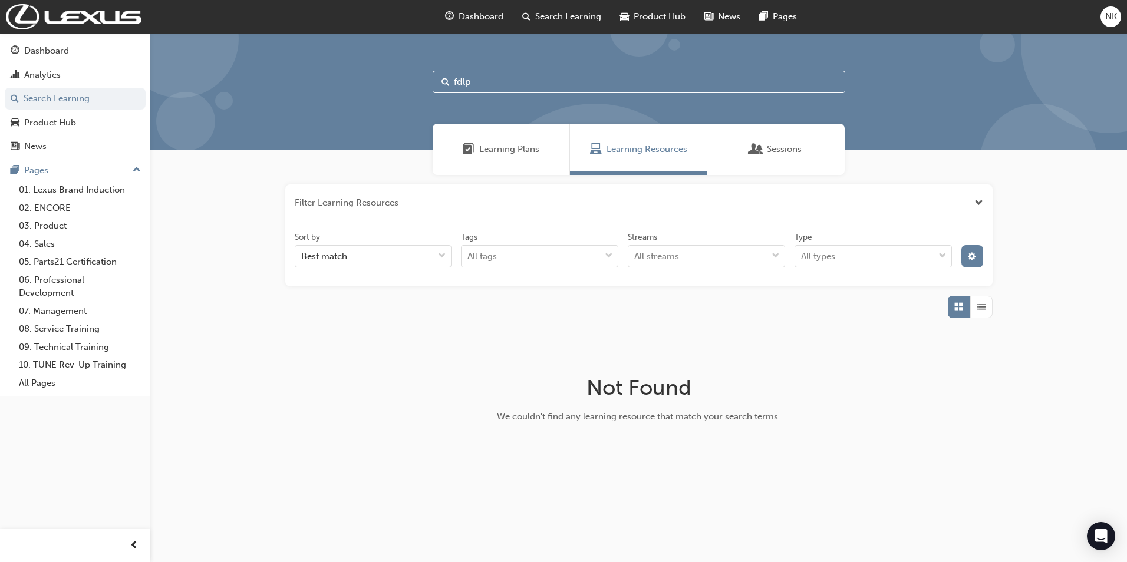
click at [532, 84] on input "fdlp" at bounding box center [639, 82] width 413 height 22
